Goal: Subscribe to service/newsletter

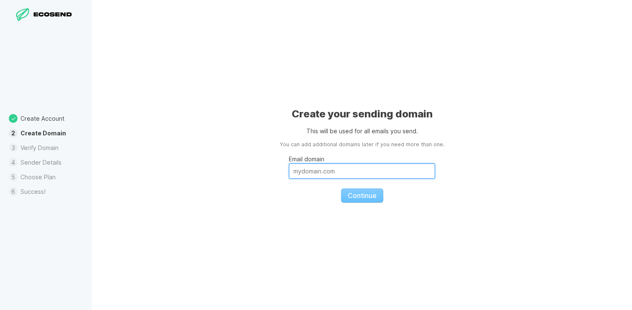
click at [363, 172] on input "Email domain" at bounding box center [362, 170] width 146 height 15
paste input "online-webapp.com"
type input "online-webapp.com"
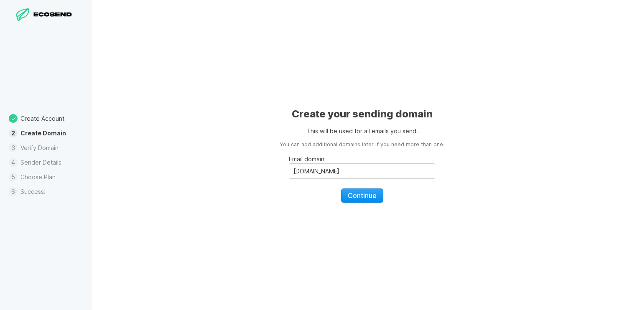
click at [365, 191] on span "Continue" at bounding box center [361, 195] width 29 height 8
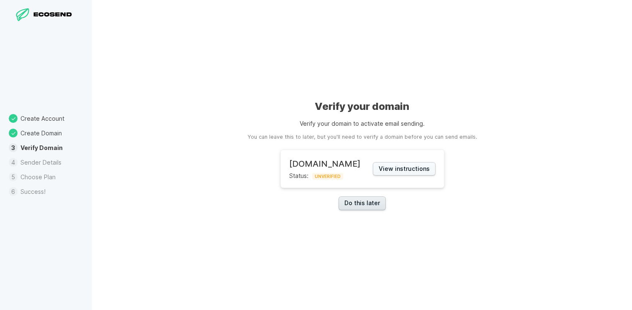
click at [374, 203] on link "Do this later" at bounding box center [361, 203] width 47 height 14
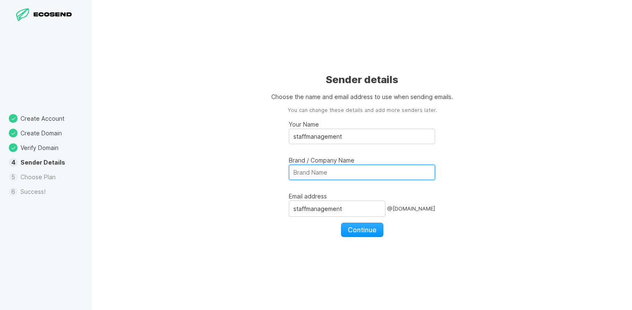
click at [348, 171] on input "Brand / Company Name" at bounding box center [362, 172] width 146 height 15
click at [337, 171] on input "Miles & More" at bounding box center [362, 172] width 146 height 15
click at [337, 170] on input "Miles & More" at bounding box center [362, 172] width 146 height 15
type input "TF"
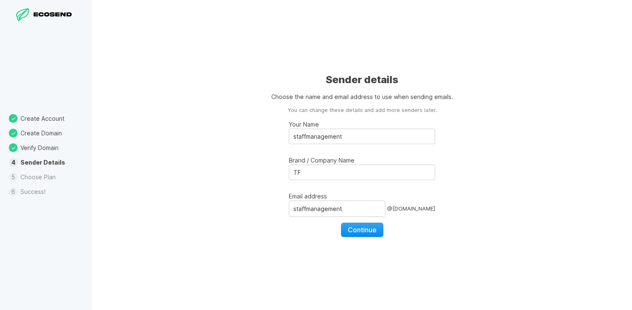
click at [361, 226] on span "Continue" at bounding box center [361, 230] width 29 height 8
select select "CA"
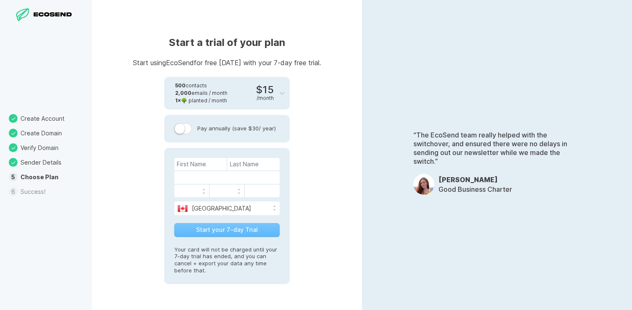
click at [274, 91] on div "500 contacts 2,000 emails / month 1 × 🌳 planted / month $15 / month" at bounding box center [219, 93] width 110 height 33
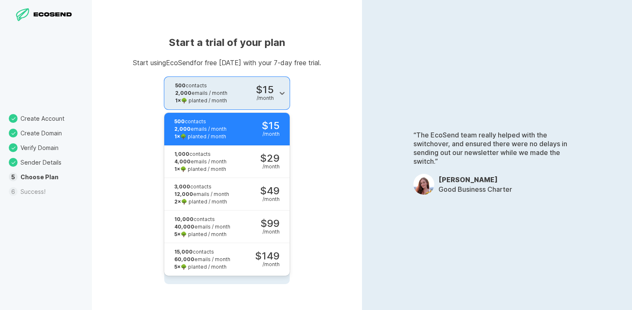
click at [273, 121] on div "$15 / month" at bounding box center [270, 129] width 18 height 16
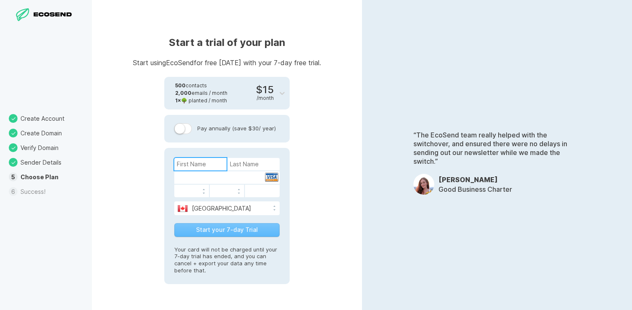
click at [216, 165] on input at bounding box center [200, 164] width 52 height 13
type input "staff"
click at [248, 163] on input at bounding box center [253, 164] width 52 height 13
type input "management"
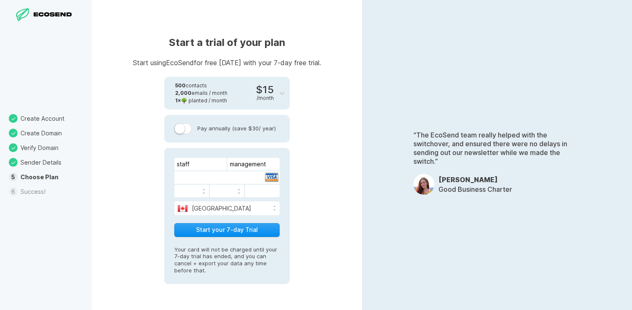
click at [239, 230] on button "Start your 7-day Trial" at bounding box center [226, 230] width 105 height 14
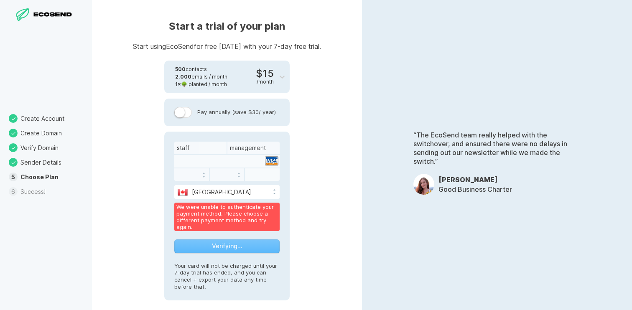
click at [248, 196] on div "[GEOGRAPHIC_DATA]" at bounding box center [226, 192] width 105 height 14
click at [230, 166] on div at bounding box center [226, 161] width 105 height 13
click at [230, 165] on div at bounding box center [226, 161] width 105 height 13
click at [230, 161] on div at bounding box center [226, 161] width 105 height 13
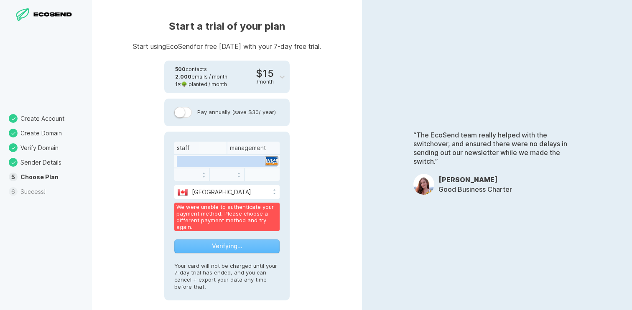
click at [230, 161] on div at bounding box center [226, 161] width 105 height 13
click at [245, 161] on div at bounding box center [226, 161] width 105 height 13
click at [232, 161] on div at bounding box center [226, 161] width 105 height 13
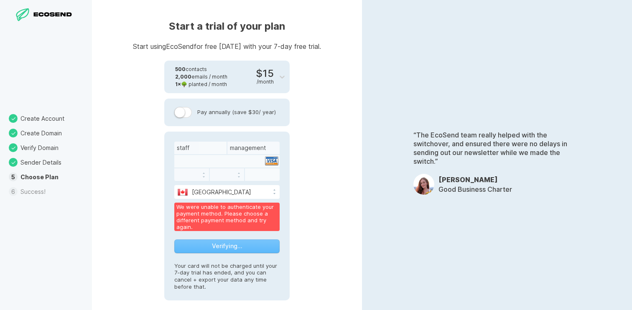
click at [254, 161] on div at bounding box center [226, 161] width 105 height 13
click at [245, 160] on div at bounding box center [226, 161] width 105 height 13
click at [232, 160] on div at bounding box center [226, 161] width 105 height 13
click at [214, 163] on div at bounding box center [226, 161] width 105 height 13
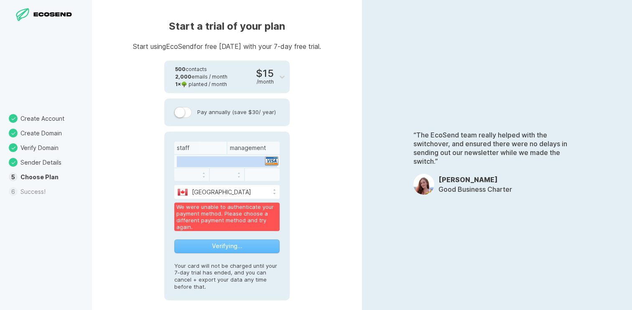
click at [214, 163] on div at bounding box center [226, 161] width 105 height 13
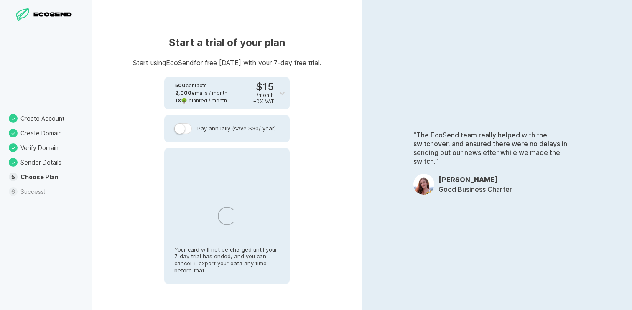
select select "CA"
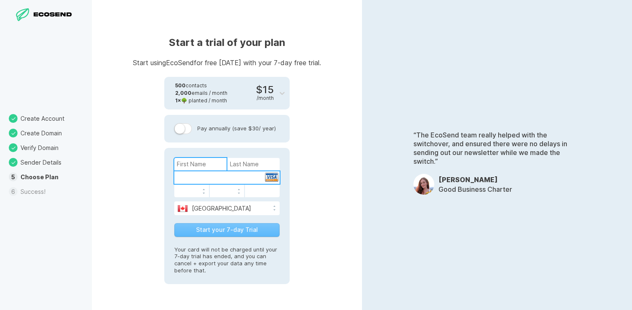
click at [200, 166] on input at bounding box center [200, 164] width 52 height 13
type input "staff"
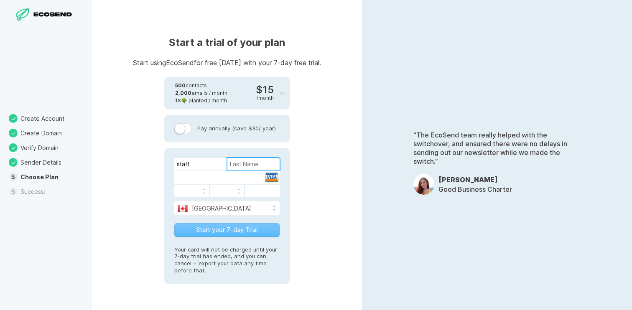
click at [234, 167] on input at bounding box center [253, 164] width 52 height 13
type input "managemet"
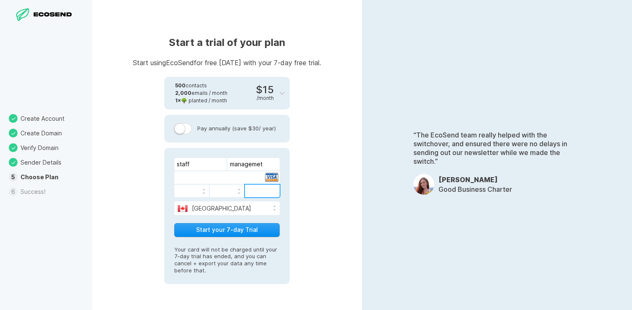
click at [240, 232] on button "Start your 7-day Trial" at bounding box center [226, 230] width 105 height 14
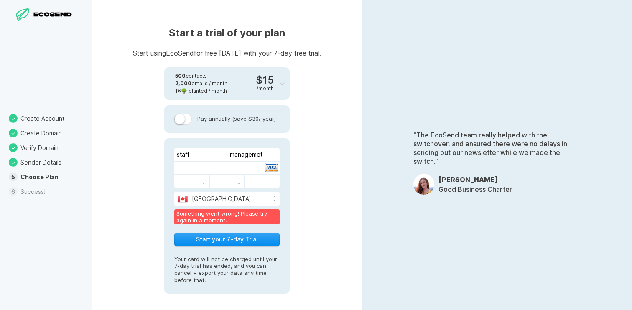
click at [236, 234] on button "Start your 7-day Trial" at bounding box center [226, 240] width 105 height 14
